Goal: Find specific page/section: Find specific page/section

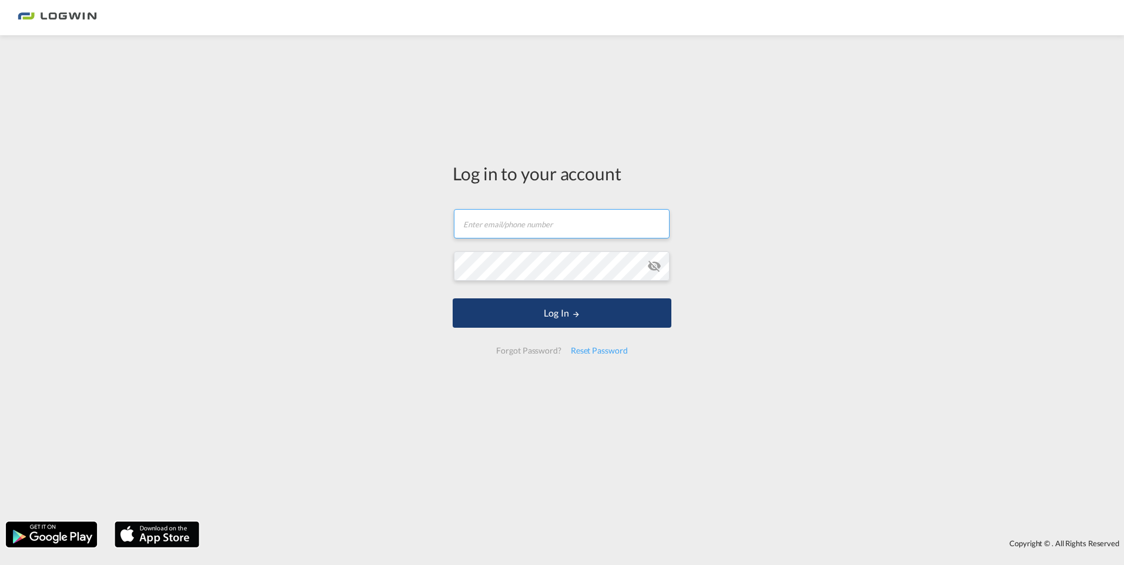
type input "[PERSON_NAME][EMAIL_ADDRESS][DOMAIN_NAME]"
click at [546, 319] on button "Log In" at bounding box center [562, 313] width 219 height 29
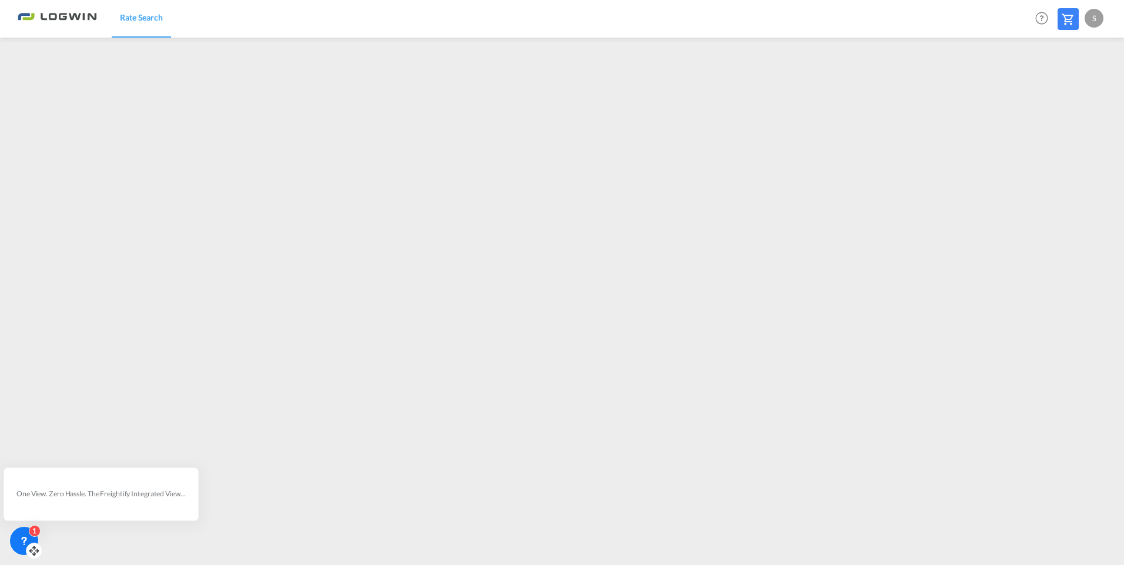
click at [25, 535] on div "1" at bounding box center [24, 541] width 28 height 28
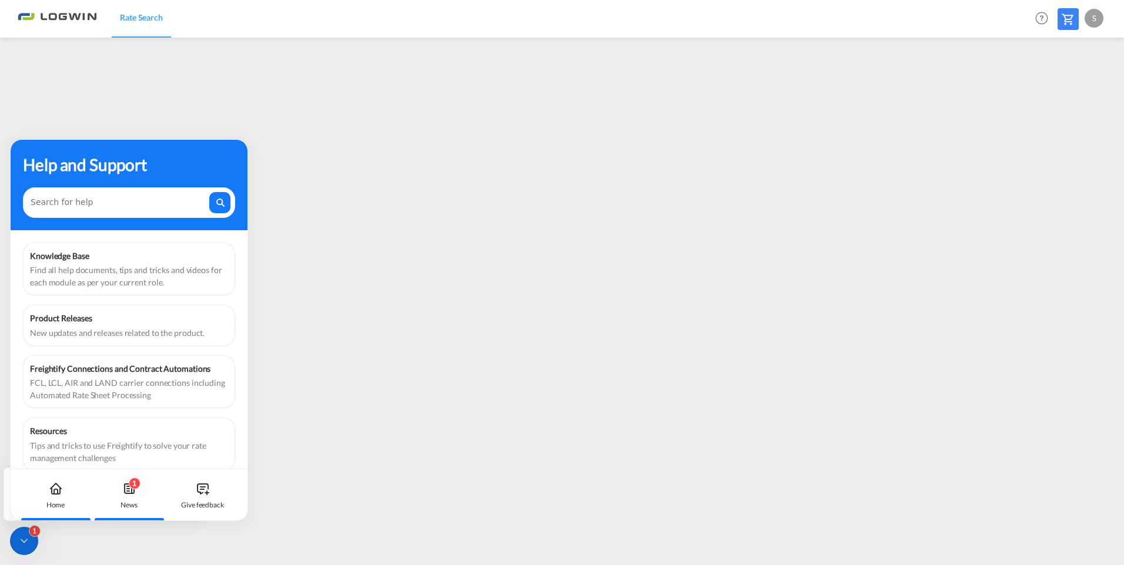
click at [133, 497] on div "1 News" at bounding box center [128, 496] width 65 height 52
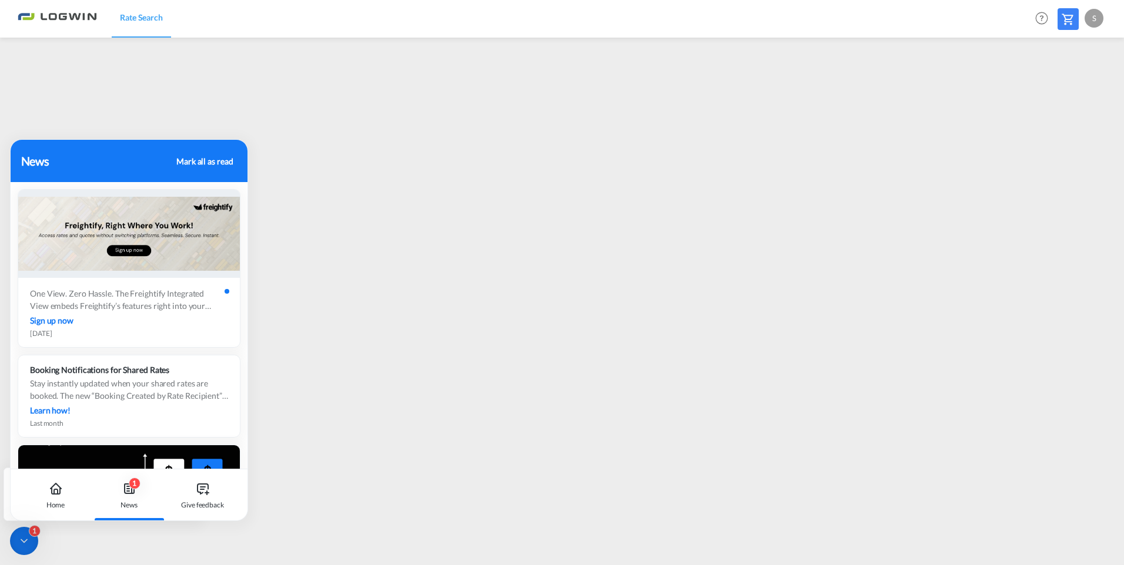
click at [211, 160] on div "Mark all as read" at bounding box center [204, 161] width 56 height 12
click at [59, 495] on icon at bounding box center [56, 489] width 14 height 14
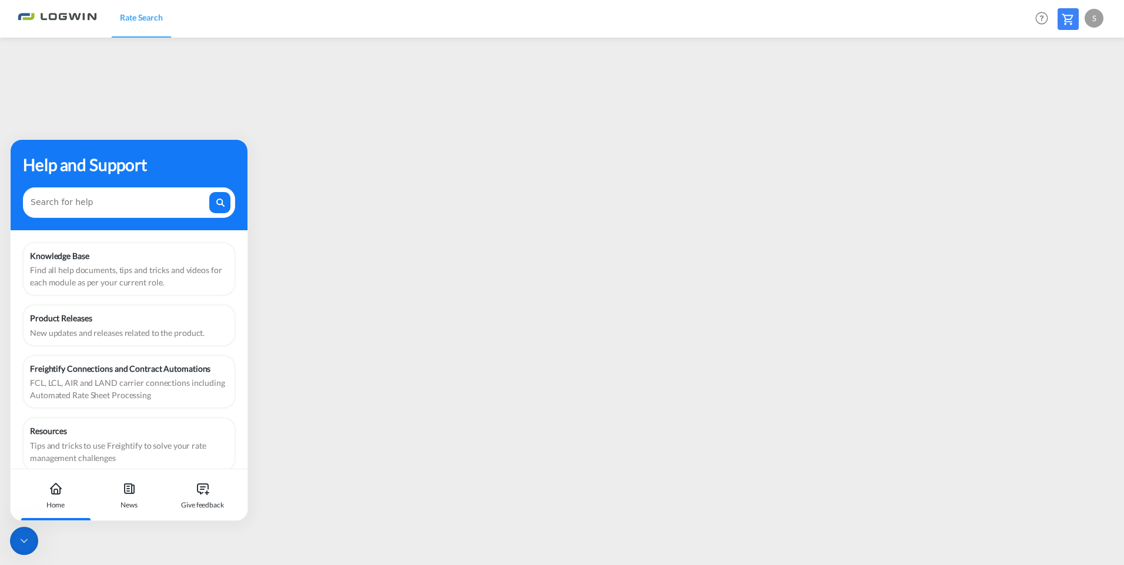
click at [20, 546] on icon at bounding box center [24, 541] width 12 height 12
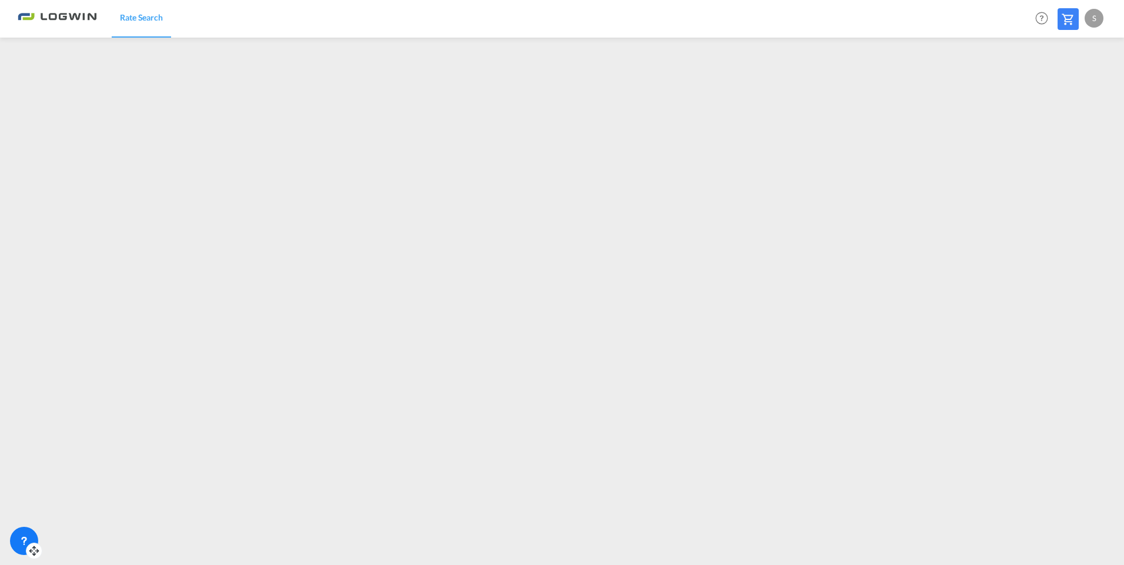
click at [1094, 17] on div "S" at bounding box center [1093, 18] width 19 height 19
click at [1068, 92] on button "Logout" at bounding box center [1080, 90] width 76 height 24
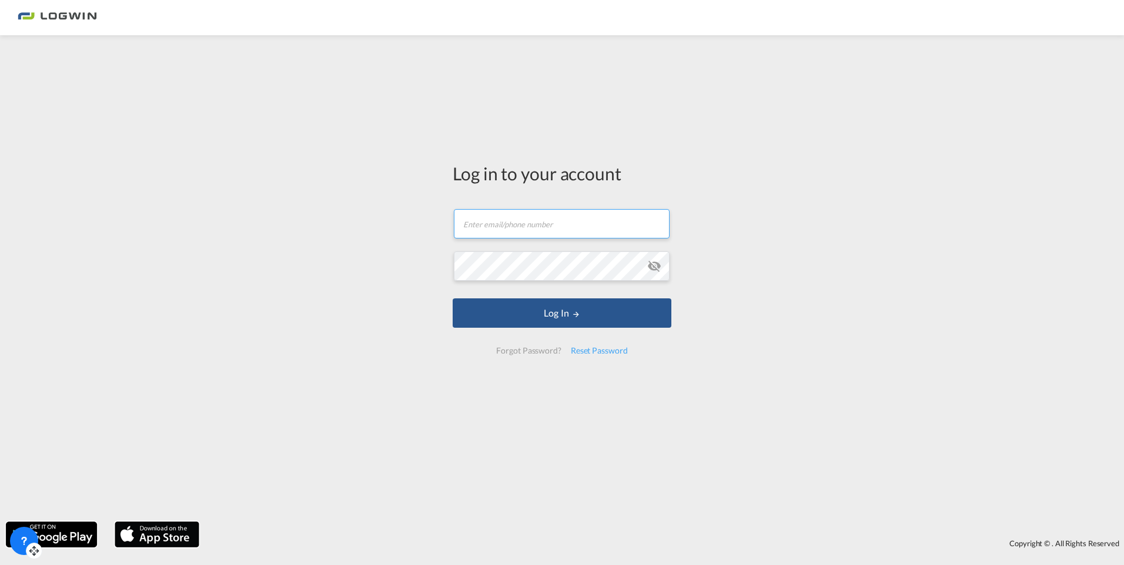
type input "[PERSON_NAME][EMAIL_ADDRESS][DOMAIN_NAME]"
